Goal: Information Seeking & Learning: Compare options

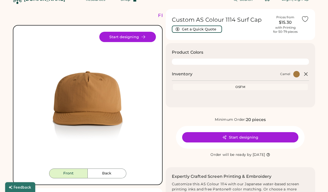
scroll to position [15, 0]
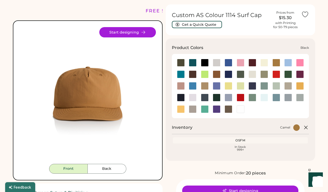
click at [207, 64] on div at bounding box center [205, 63] width 8 height 8
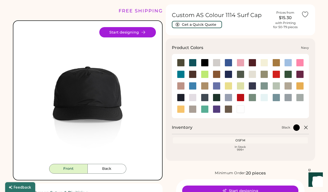
click at [180, 97] on div at bounding box center [181, 97] width 8 height 8
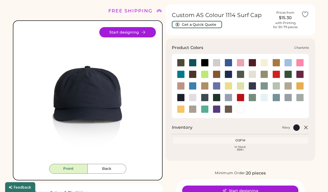
click at [181, 74] on div at bounding box center [181, 74] width 8 height 8
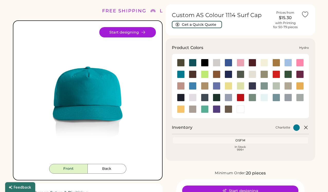
click at [195, 88] on div at bounding box center [193, 86] width 8 height 8
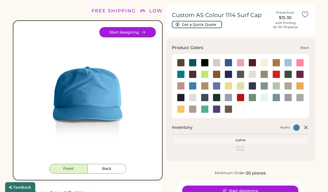
click at [205, 62] on div at bounding box center [205, 63] width 8 height 8
